Goal: Task Accomplishment & Management: Manage account settings

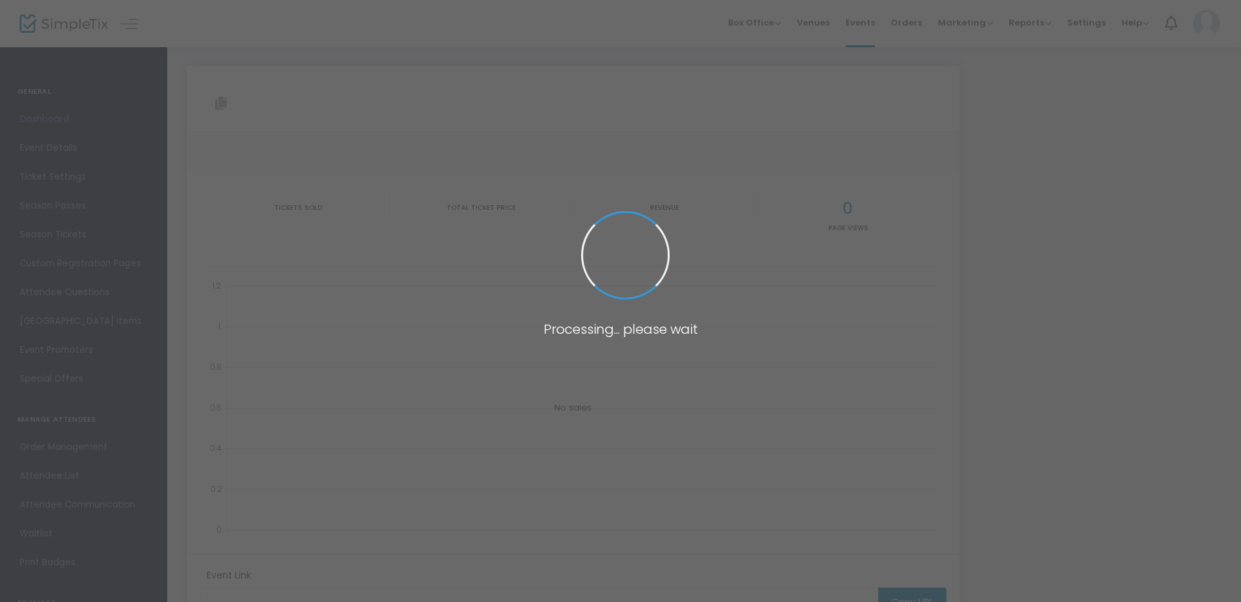
type input "[URL][DOMAIN_NAME]"
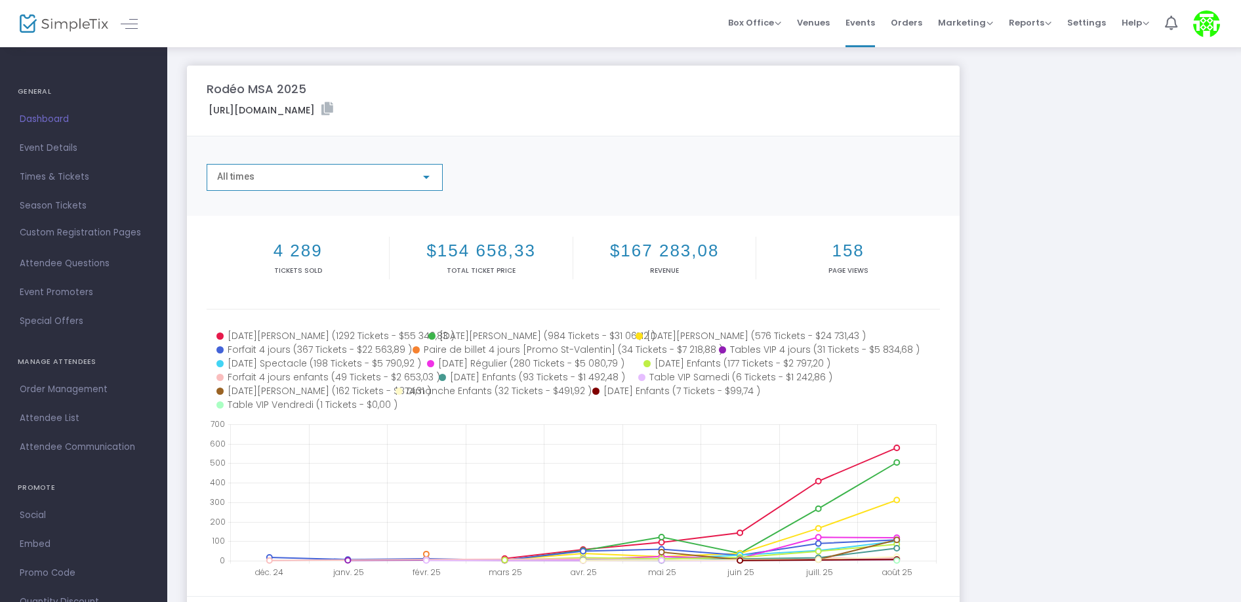
click at [424, 174] on div at bounding box center [426, 177] width 12 height 10
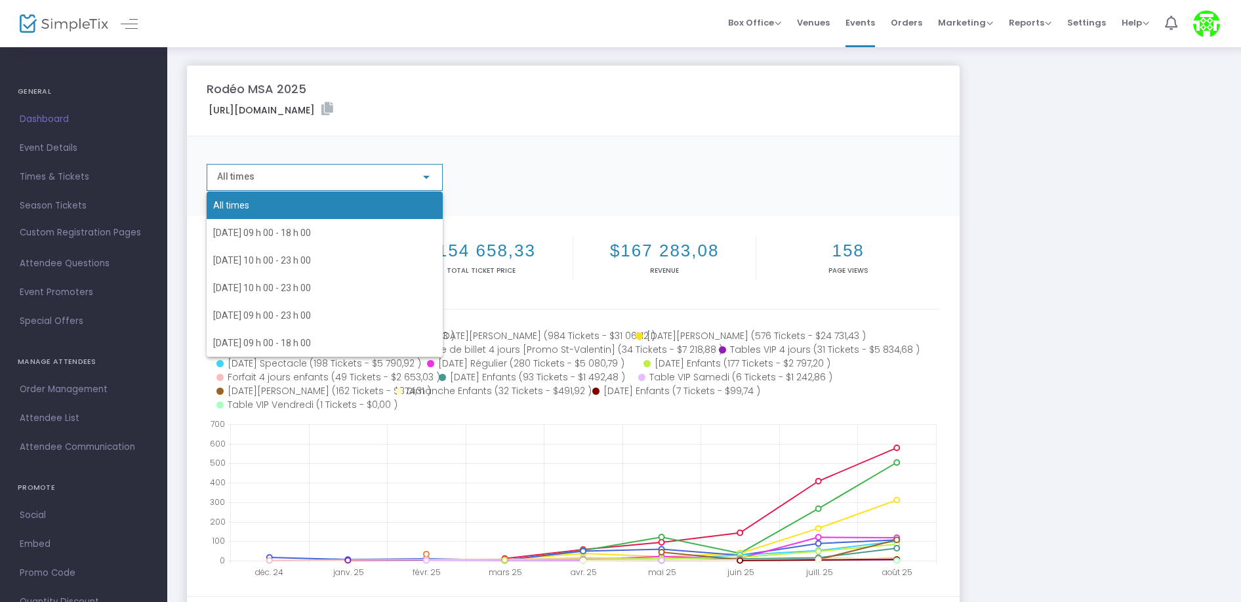
click at [580, 171] on div at bounding box center [620, 301] width 1241 height 602
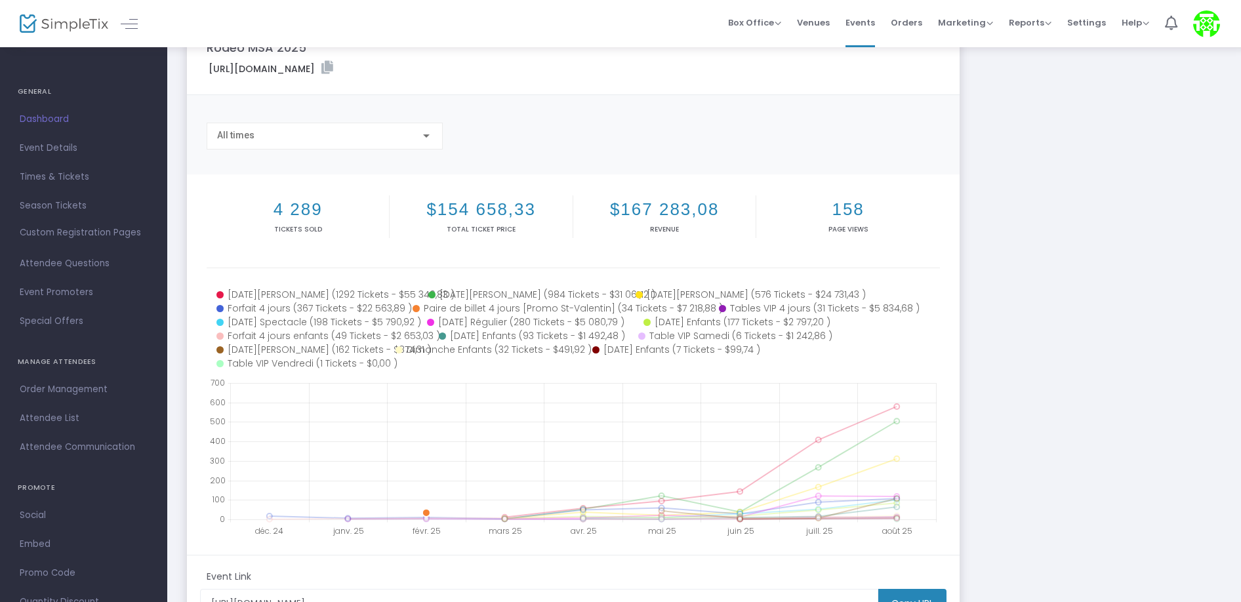
scroll to position [42, 0]
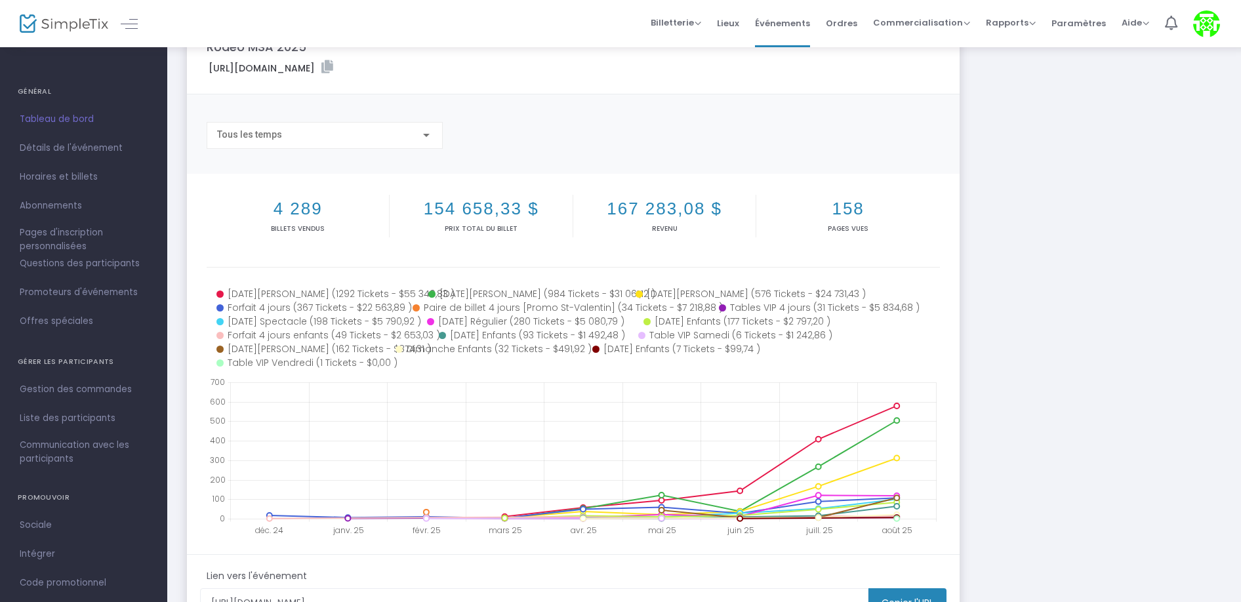
click at [136, 33] on div at bounding box center [116, 23] width 64 height 47
click at [131, 25] on link at bounding box center [129, 23] width 17 height 17
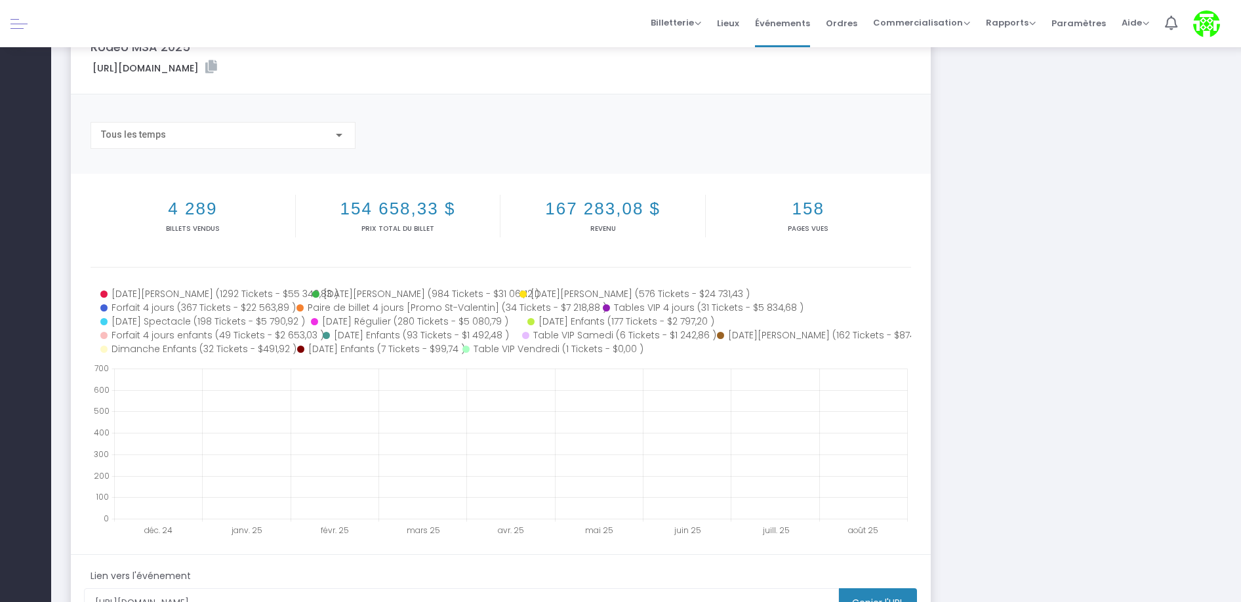
scroll to position [0, 0]
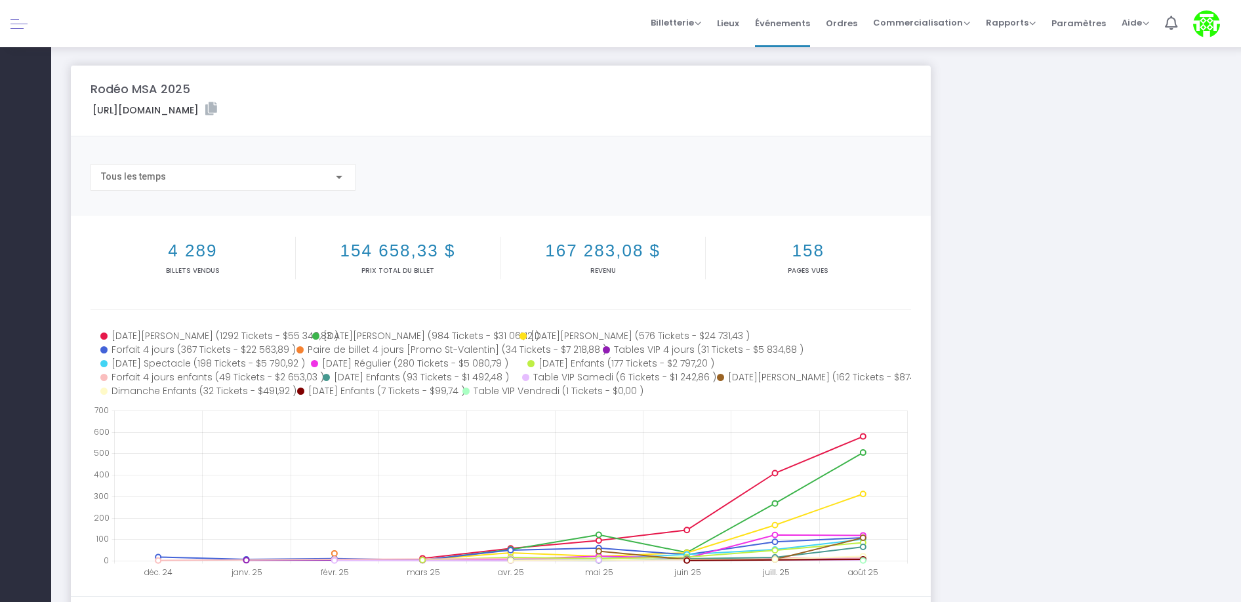
click at [24, 21] on link at bounding box center [18, 23] width 17 height 17
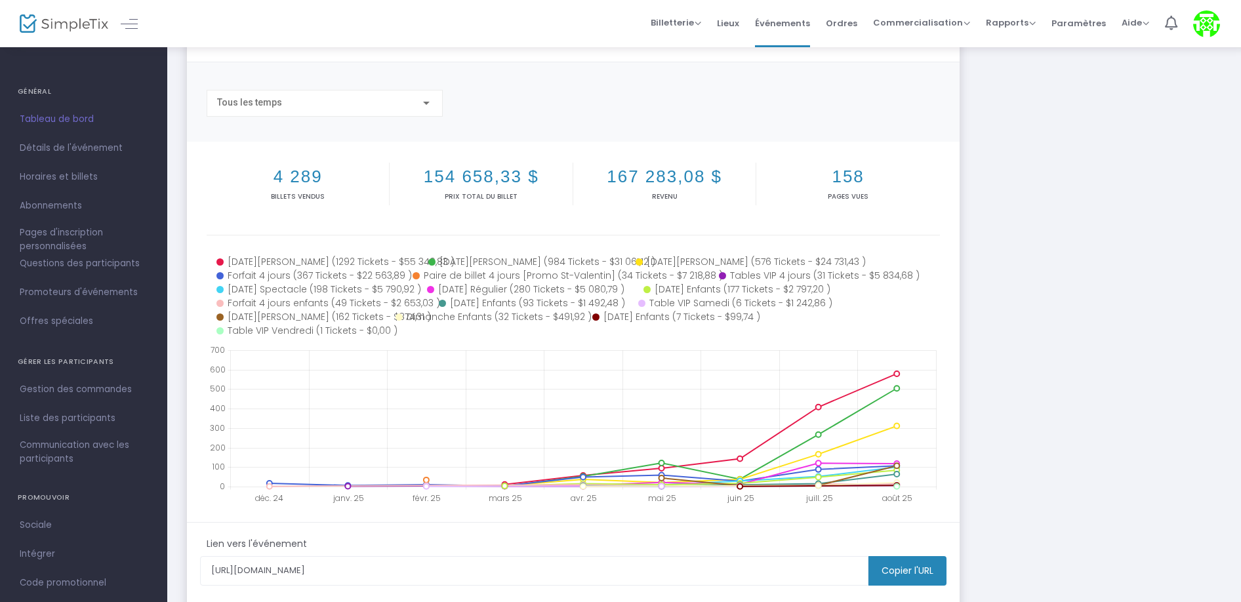
click at [34, 90] on font "GÉNÉRAL" at bounding box center [34, 91] width 33 height 10
click at [73, 83] on h4 "GÉNÉRAL" at bounding box center [84, 92] width 132 height 26
click at [68, 144] on font "Détails de l'événement" at bounding box center [71, 148] width 103 height 12
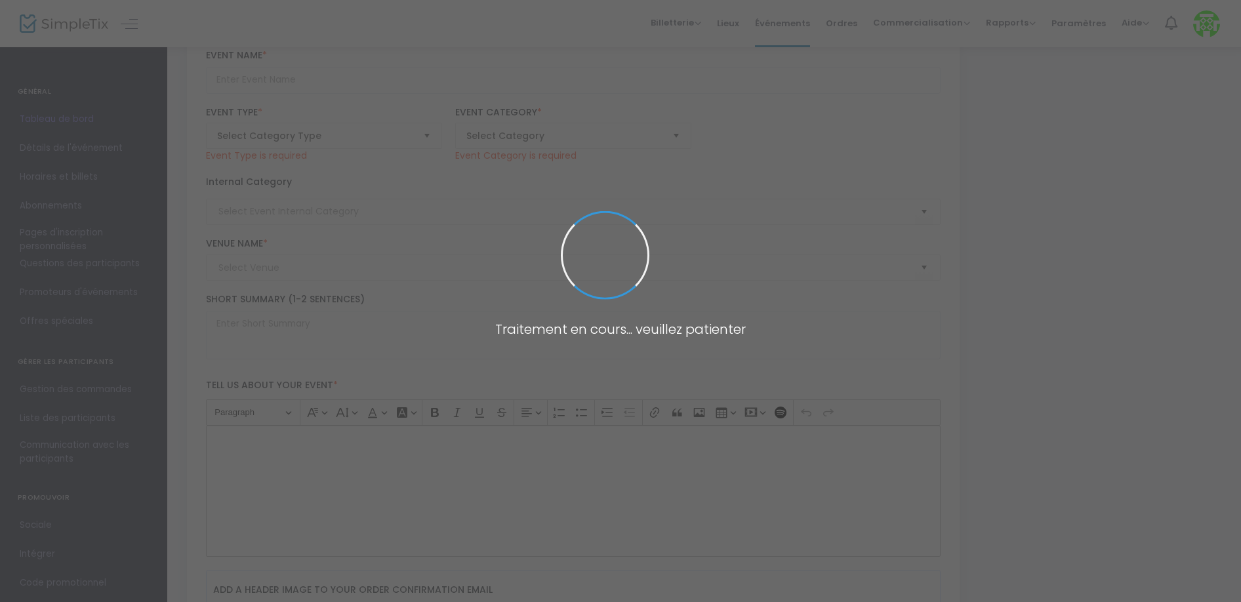
type input "Rodéo MSA 2025"
type textarea "Du 21 au 24 aout 2025, la Côte-de-Beaupré enfile ses bottes et son chapeau de c…"
checkbox input "true"
type input "14,975 %"
type input "Acheter des billets"
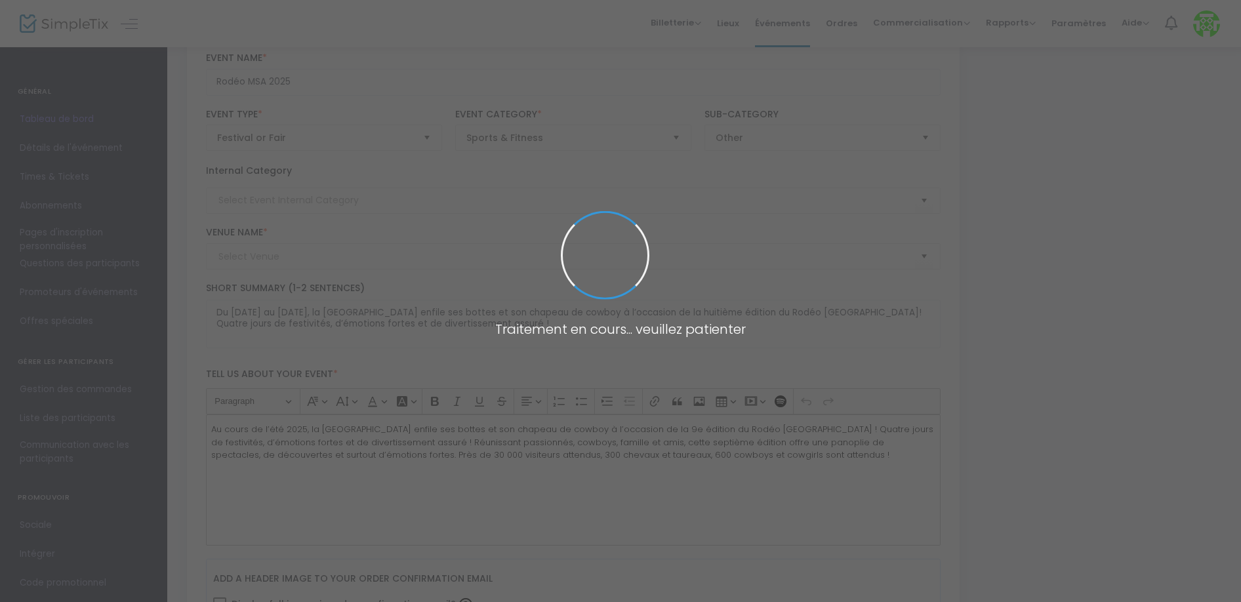
type input "Sanctuaire de [GEOGRAPHIC_DATA]"
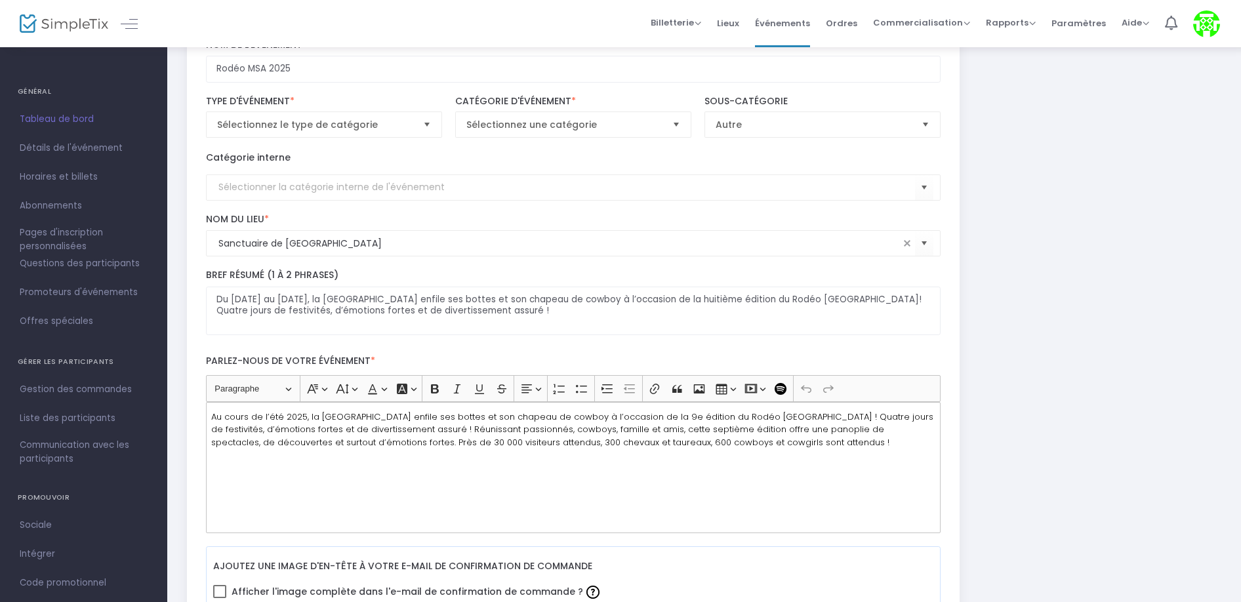
scroll to position [84, 0]
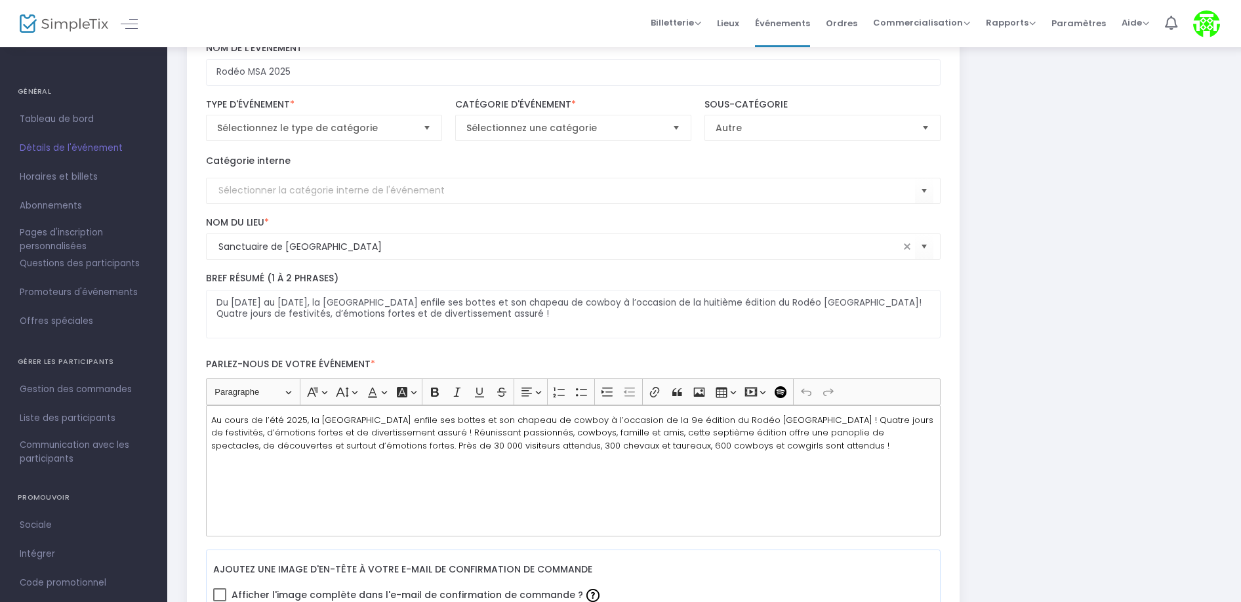
click at [69, 148] on font "Détails de l'événement" at bounding box center [71, 148] width 103 height 12
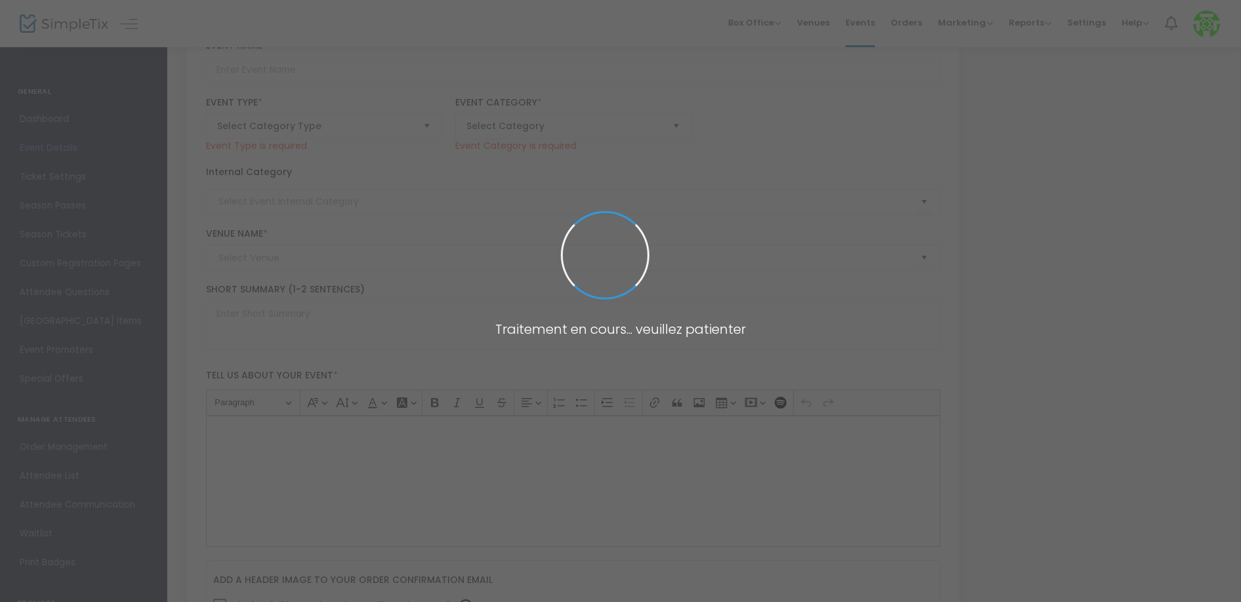
type input "Rodéo MSA 2025"
type textarea "Du 21 au 24 aout 2025, la Côte-de-Beaupré enfile ses bottes et son chapeau de c…"
checkbox input "true"
type input "14,975 %"
type input "Acheter des billets"
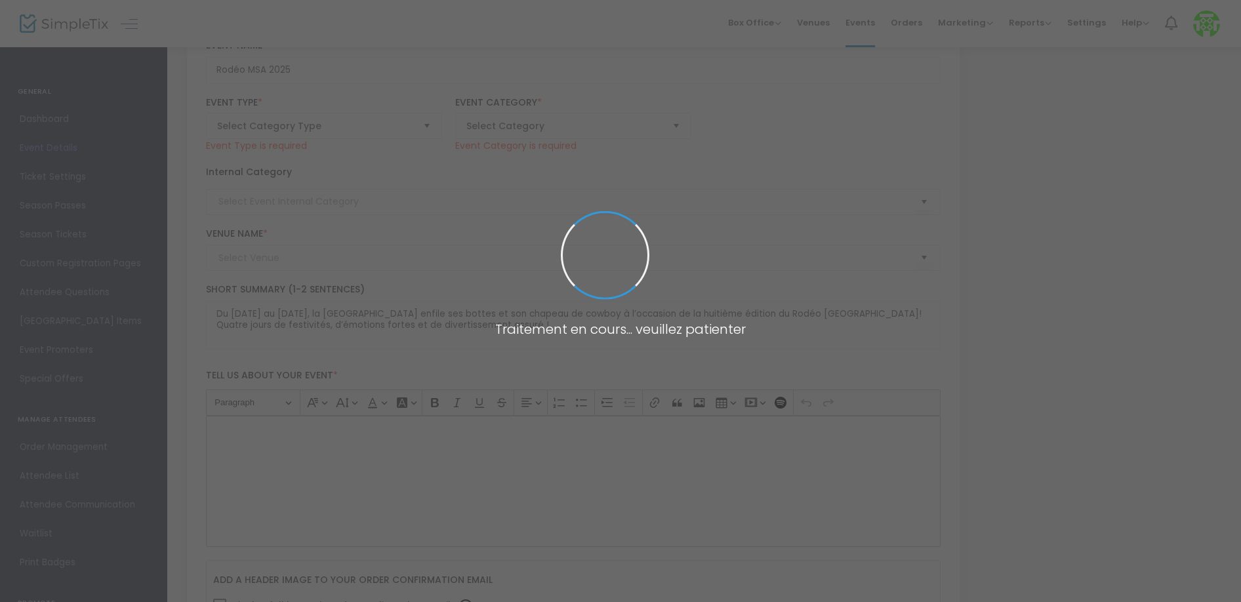
type input "Sanctuaire de [GEOGRAPHIC_DATA]"
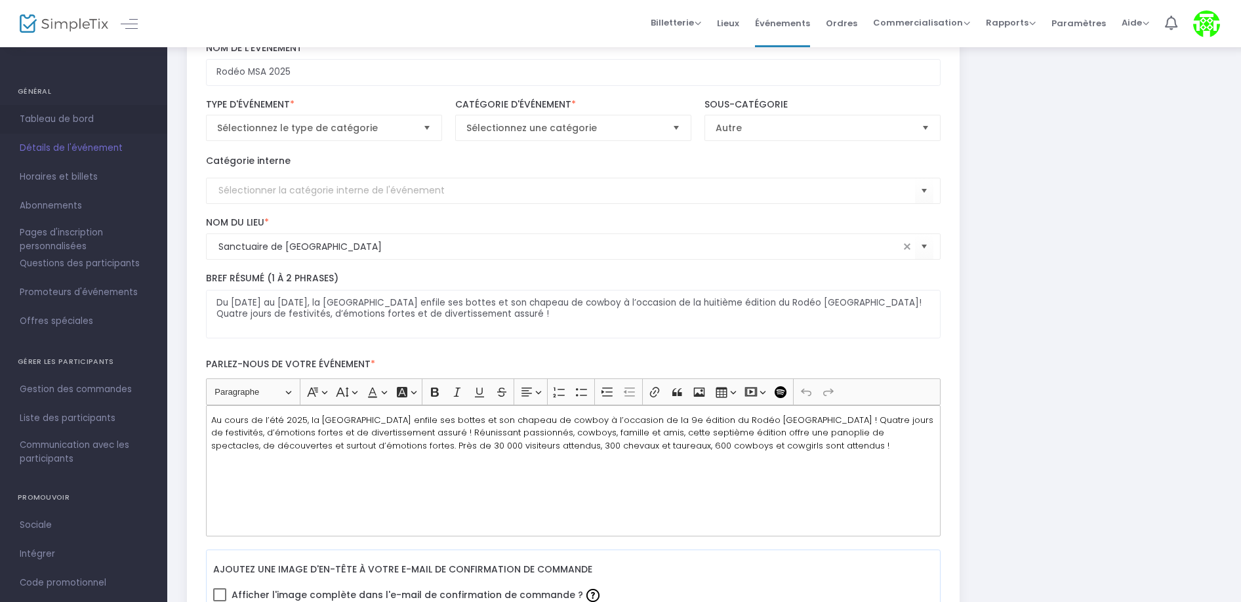
click at [73, 118] on font "Tableau de bord" at bounding box center [57, 119] width 74 height 12
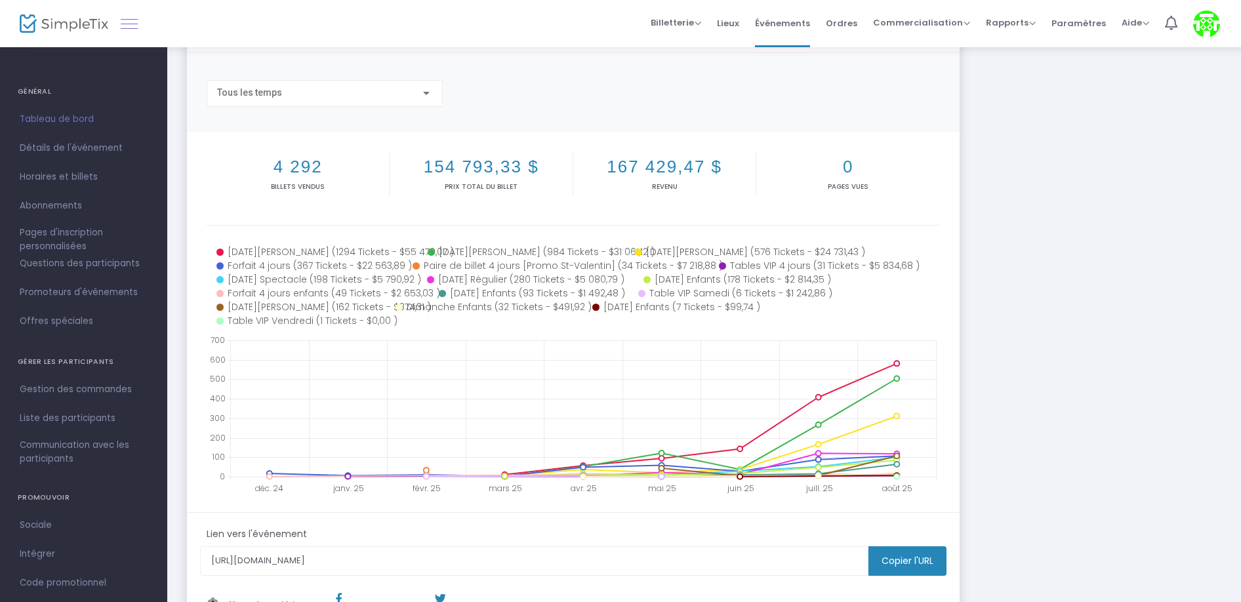
click at [133, 26] on link at bounding box center [129, 23] width 17 height 17
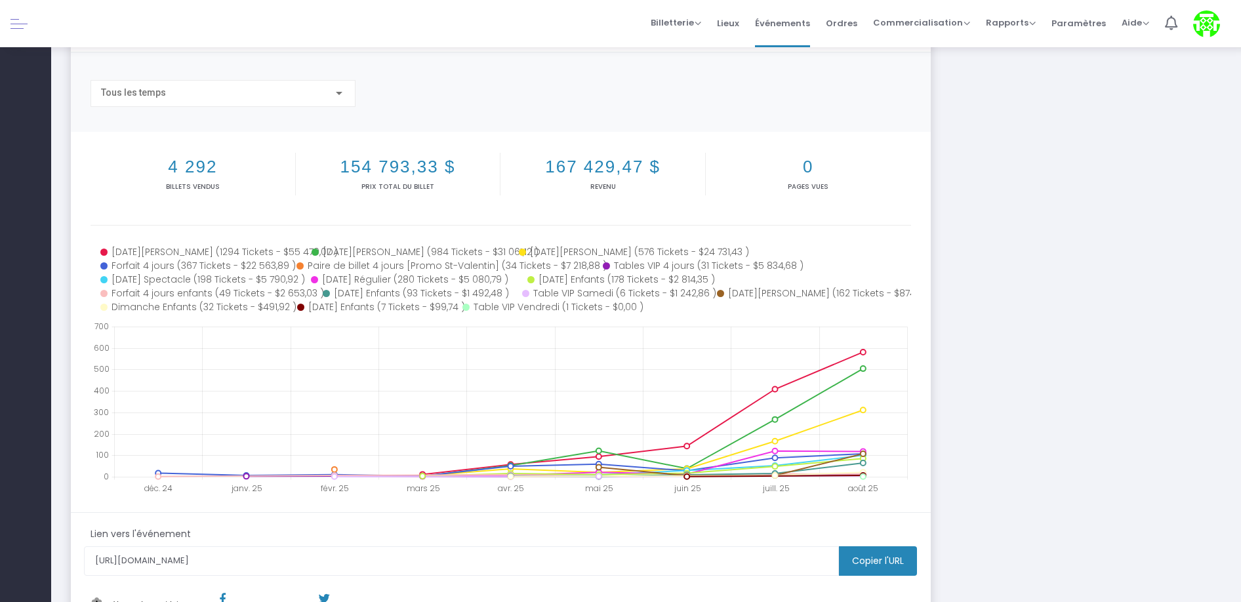
click at [17, 31] on link at bounding box center [18, 23] width 17 height 17
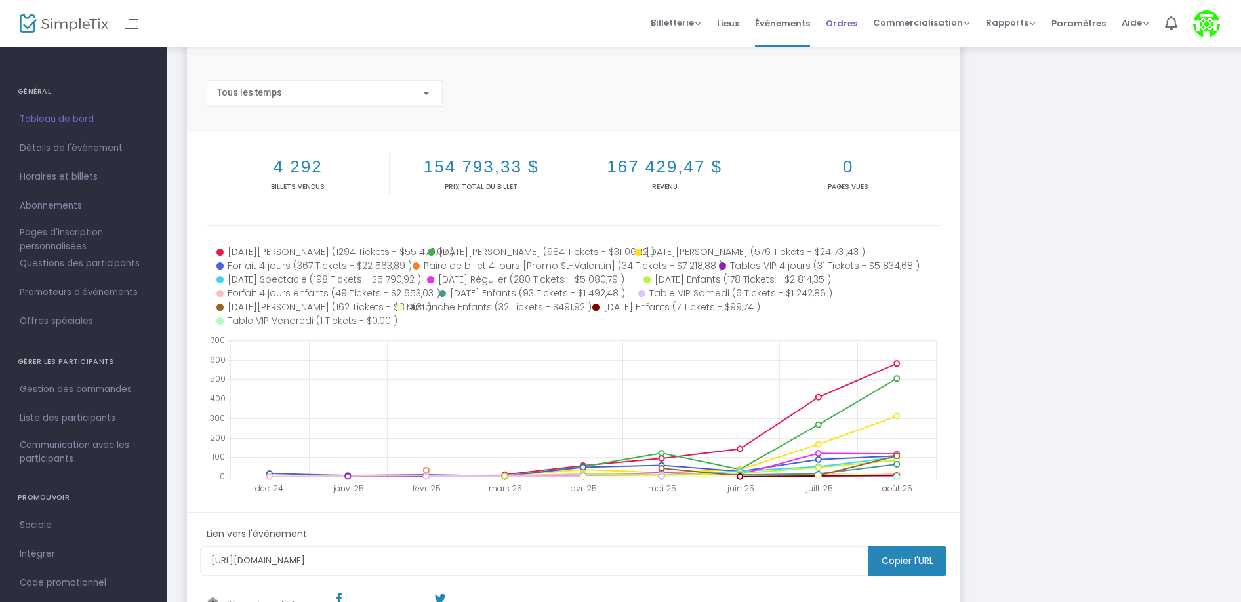
click at [848, 24] on font "Ordres" at bounding box center [841, 22] width 31 height 12
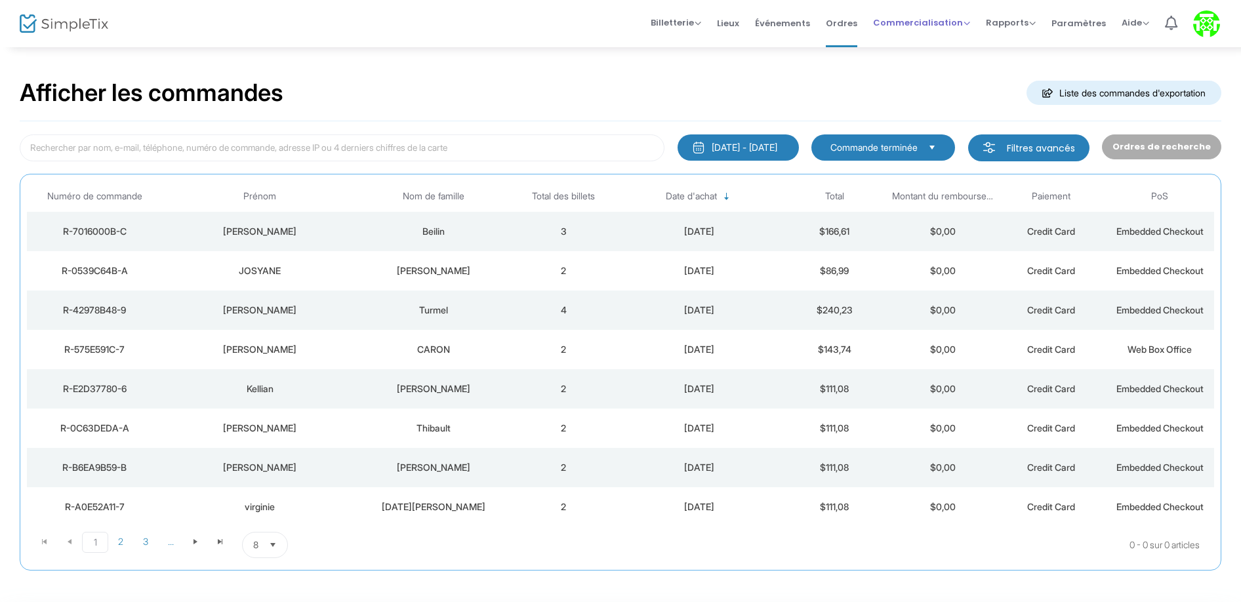
click at [928, 22] on font "Commercialisation" at bounding box center [918, 22] width 90 height 12
click at [1025, 22] on font "Rapports" at bounding box center [1007, 22] width 43 height 12
click at [1081, 24] on font "Paramètres" at bounding box center [1079, 22] width 54 height 12
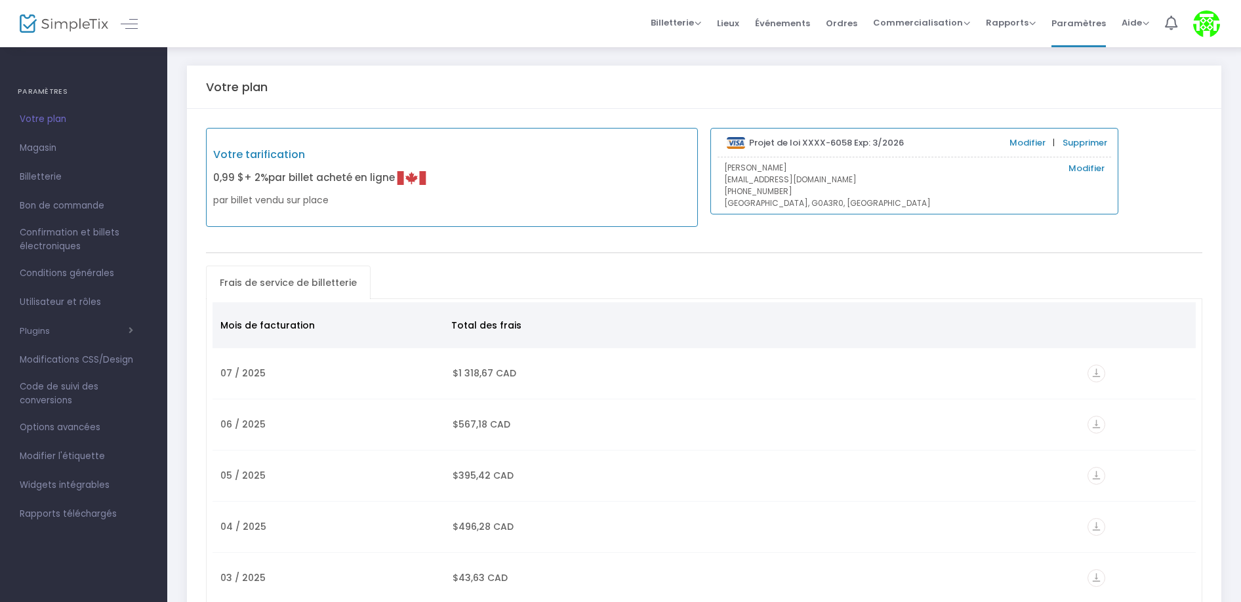
click at [77, 96] on h4 "PARAMÈTRES" at bounding box center [84, 92] width 132 height 26
click at [48, 92] on font "PARAMÈTRES" at bounding box center [43, 91] width 50 height 10
click at [694, 22] on font "Billetterie" at bounding box center [672, 22] width 43 height 12
click at [596, 38] on div "Billetterie Vendre des billets Réservations Vendre le pass saisonnier Lieux Adh…" at bounding box center [704, 23] width 1074 height 47
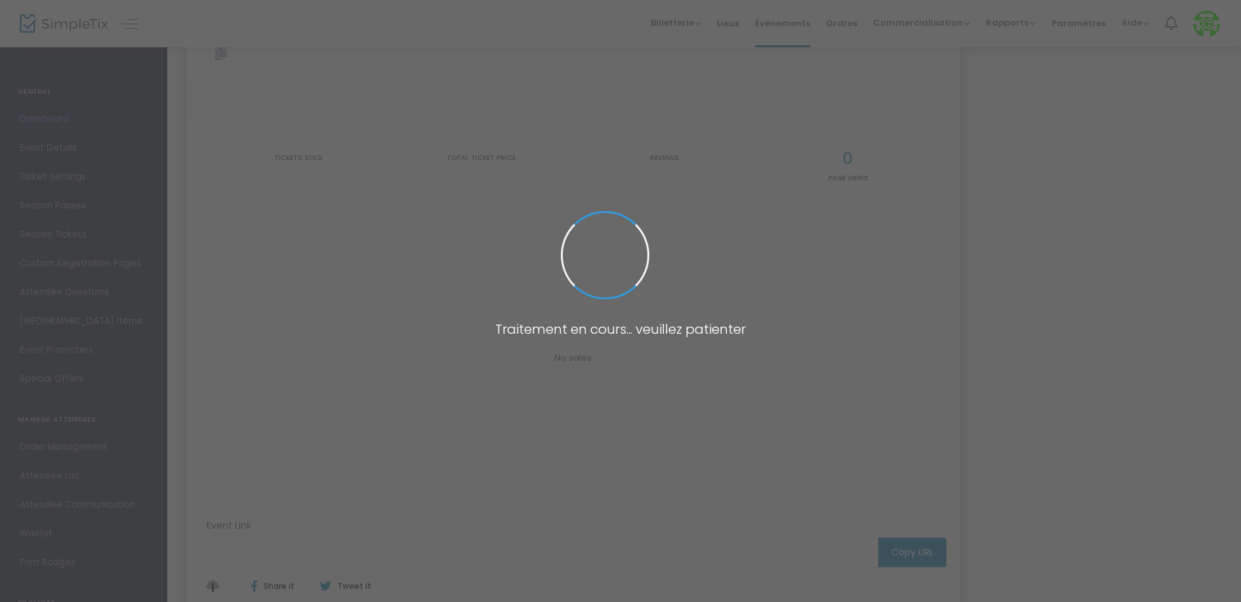
type input "[URL][DOMAIN_NAME]"
type input "Rodéo MSA 2025"
type textarea "Du 21 au 24 aout 2025, la Côte-de-Beaupré enfile ses bottes et son chapeau de c…"
checkbox input "true"
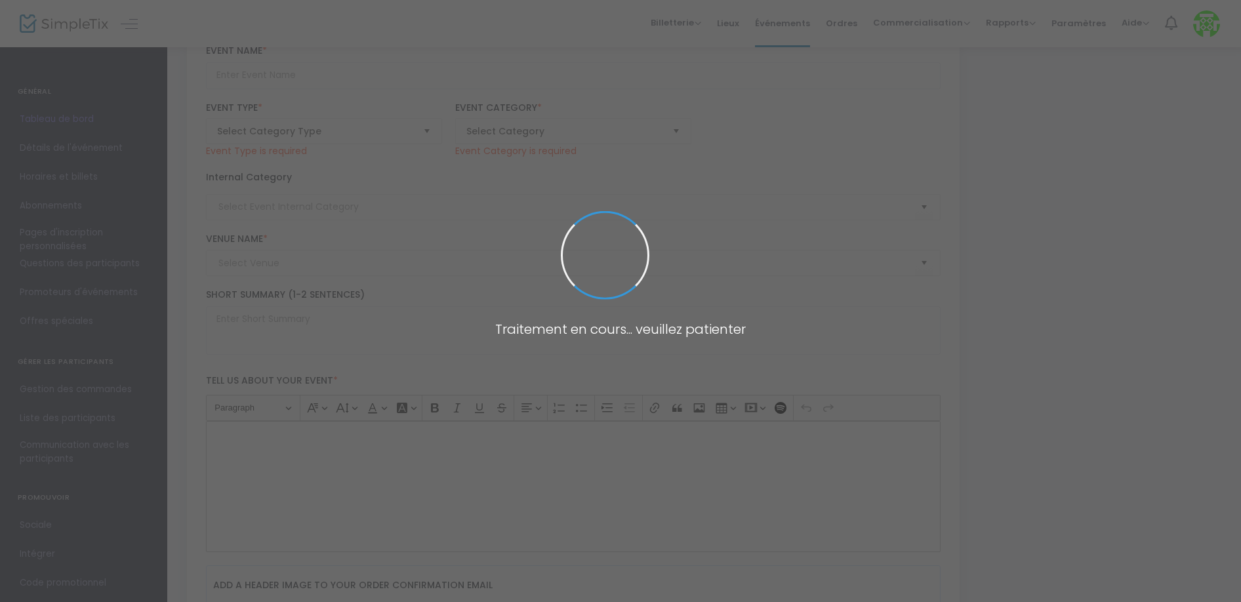
type input "14,975 %"
type input "Acheter des billets"
type input "Sanctuaire de [GEOGRAPHIC_DATA]"
type input "Rodéo MSA 2025"
type textarea "Du 21 au 24 aout 2025, la Côte-de-Beaupré enfile ses bottes et son chapeau de c…"
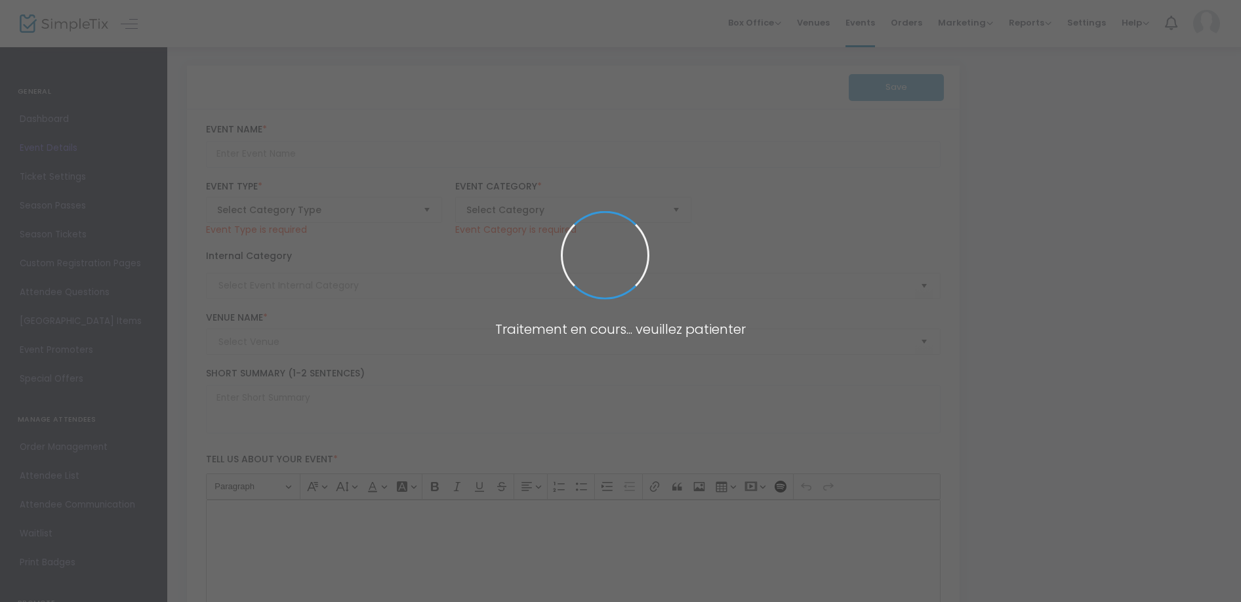
checkbox input "true"
type input "14,975 %"
type input "Acheter des billets"
type input "Sanctuaire de [GEOGRAPHIC_DATA]"
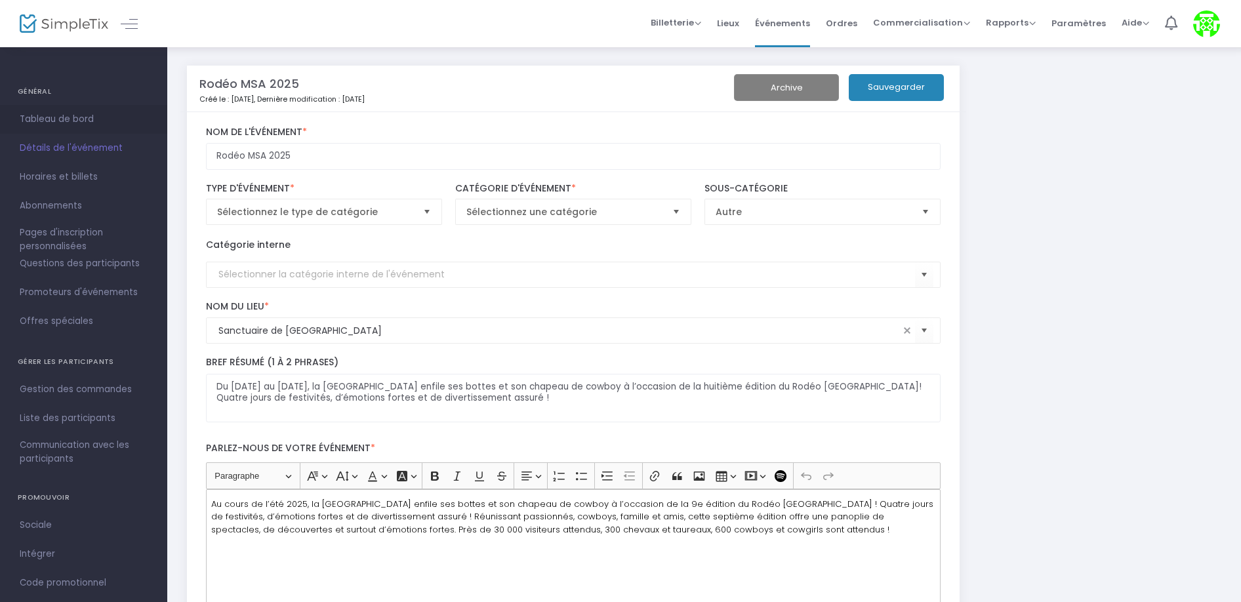
click at [40, 119] on font "Tableau de bord" at bounding box center [57, 119] width 74 height 12
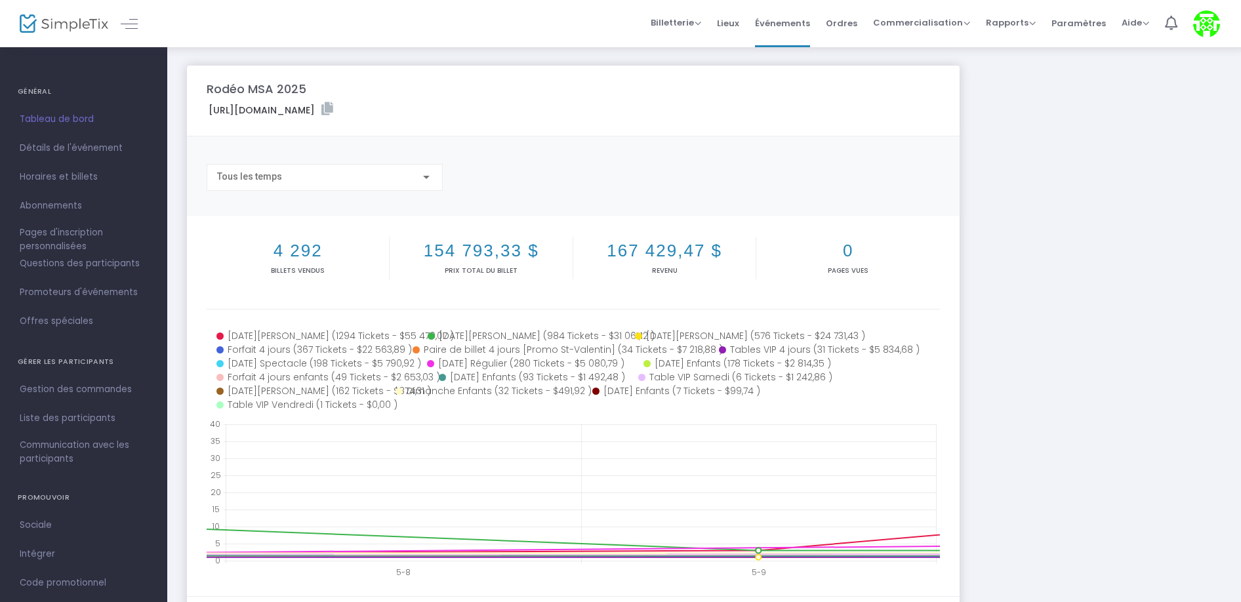
click at [268, 92] on font "Rodéo MSA 2025" at bounding box center [257, 89] width 100 height 16
click at [333, 102] on label "[URL][DOMAIN_NAME]" at bounding box center [271, 109] width 125 height 15
click at [333, 108] on icon at bounding box center [327, 108] width 12 height 13
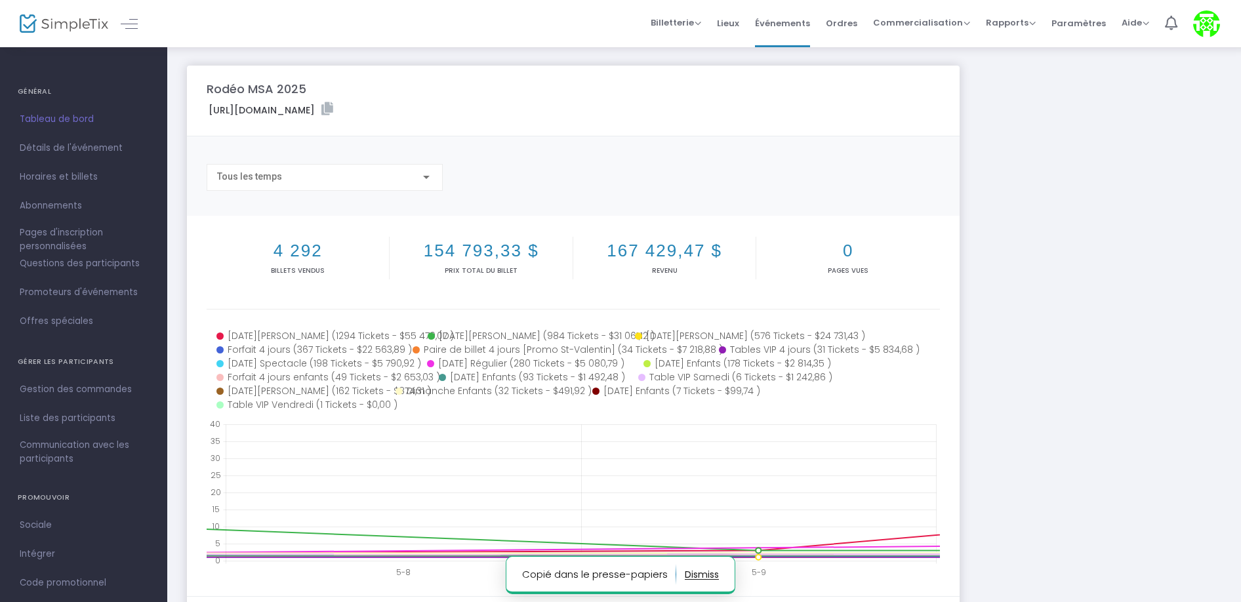
click at [1097, 269] on div "Rodéo MSA 2025 https://www.simpletix.com/e/rod-o-msa-2025-tickets-196463 Copie …" at bounding box center [704, 392] width 1048 height 653
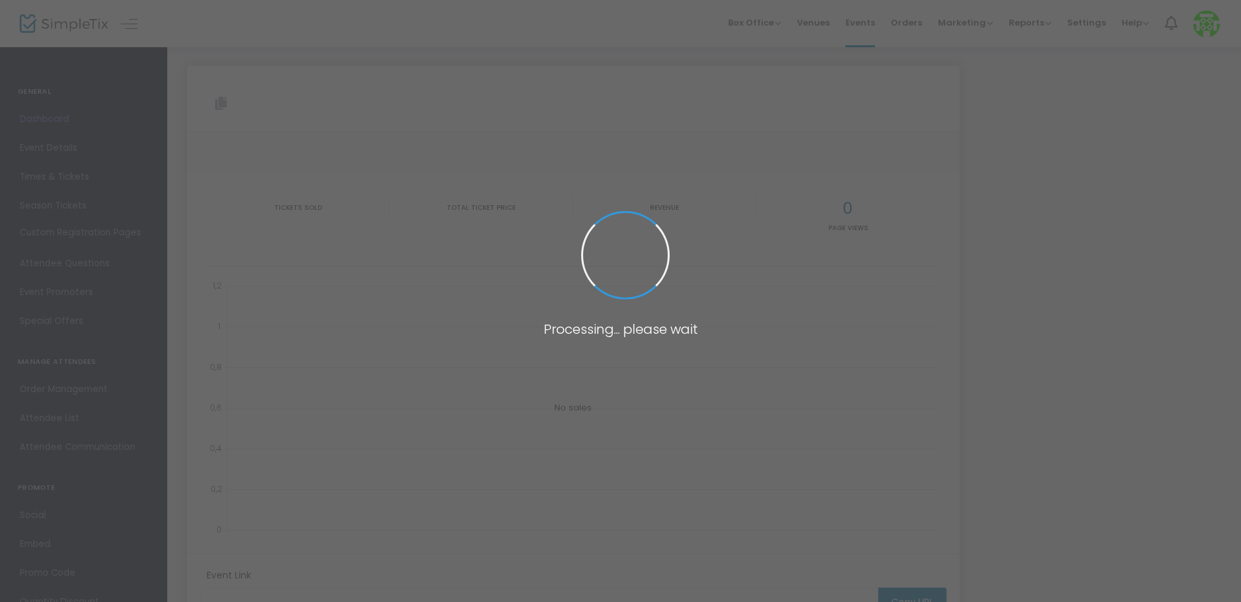
type input "[URL][DOMAIN_NAME]"
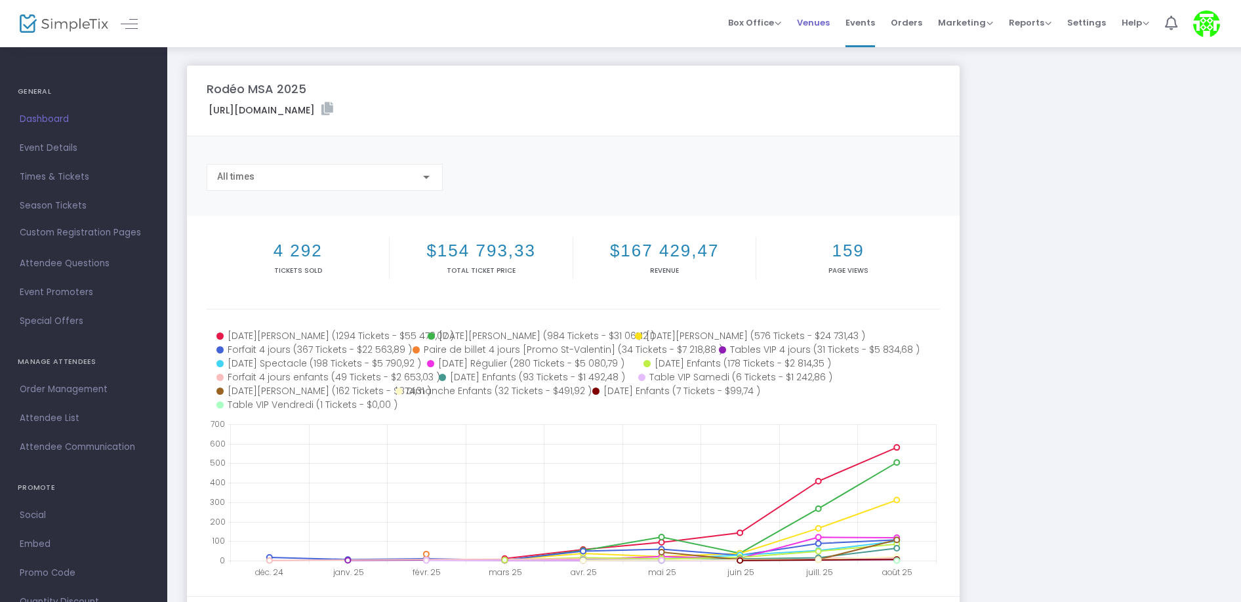
click at [827, 26] on span "Venues" at bounding box center [813, 22] width 33 height 33
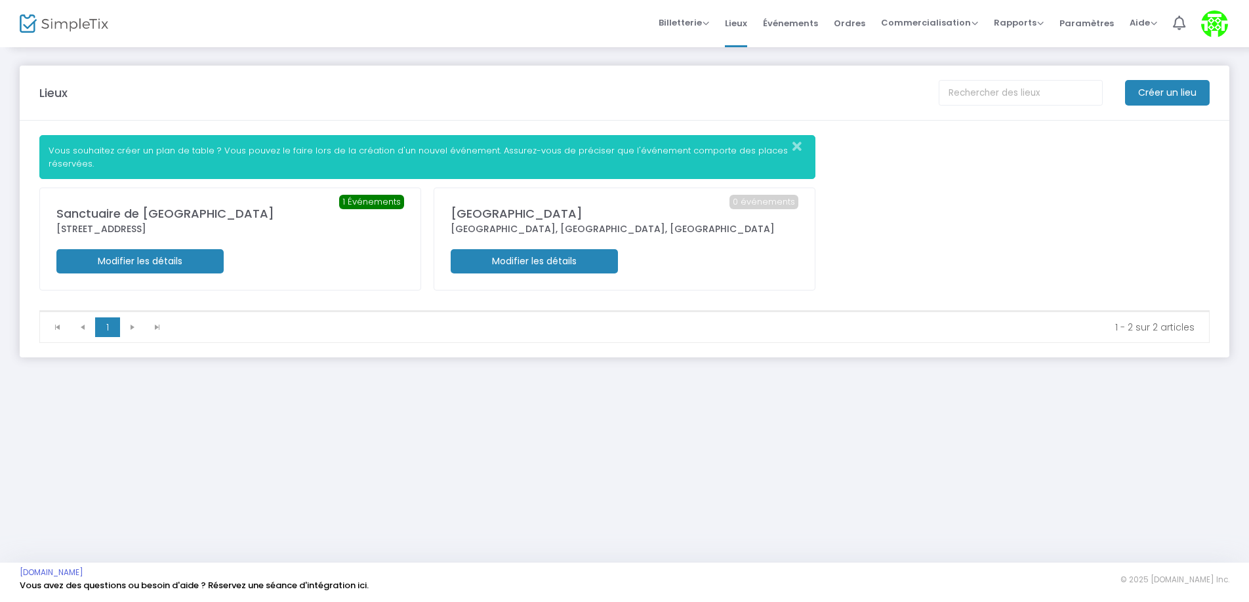
click at [568, 85] on div "Lieux" at bounding box center [482, 93] width 899 height 18
click at [51, 24] on img at bounding box center [64, 23] width 89 height 19
